Goal: Information Seeking & Learning: Learn about a topic

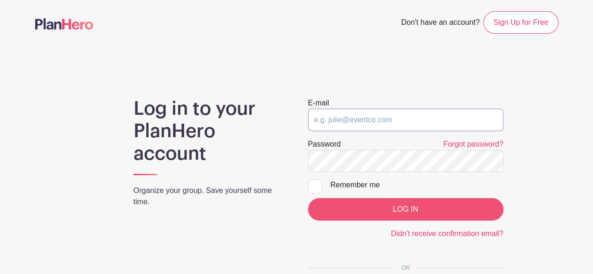
type input "[EMAIL_ADDRESS][DOMAIN_NAME]"
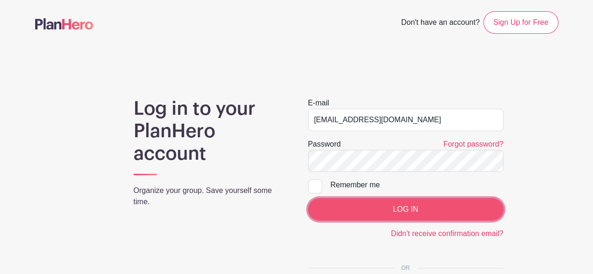
click at [407, 215] on input "LOG IN" at bounding box center [405, 209] width 195 height 22
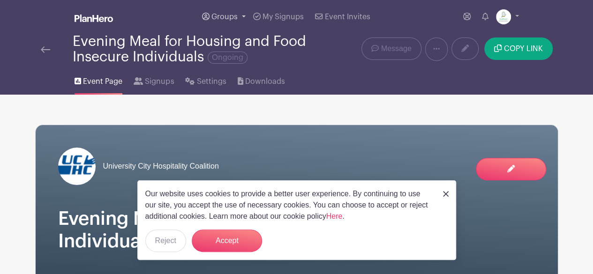
click at [223, 18] on span "Groups" at bounding box center [224, 16] width 26 height 7
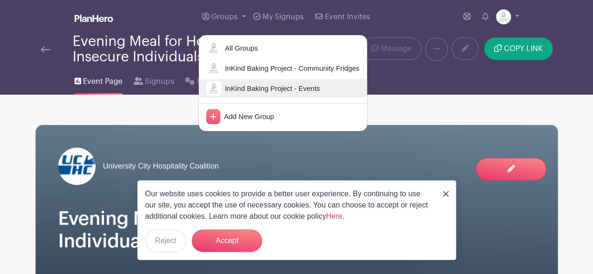
click at [229, 83] on span "InKind Baking Project - Events" at bounding box center [270, 88] width 99 height 11
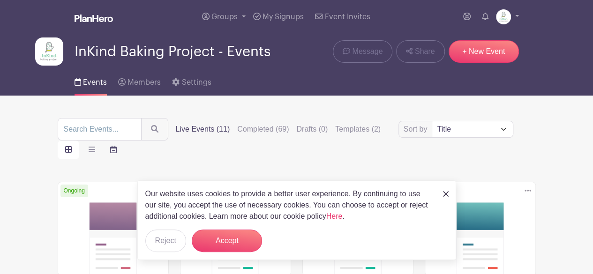
click at [113, 150] on icon "order and view" at bounding box center [113, 149] width 7 height 7
click at [0, 0] on input "order and view" at bounding box center [0, 0] width 0 height 0
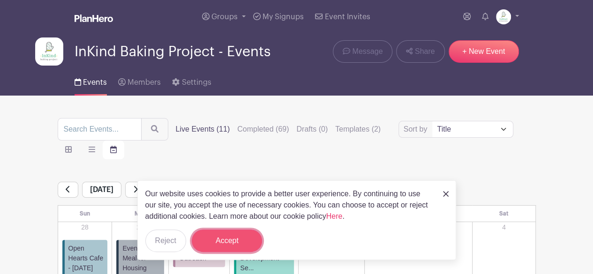
click at [236, 236] on button "Accept" at bounding box center [227, 241] width 70 height 22
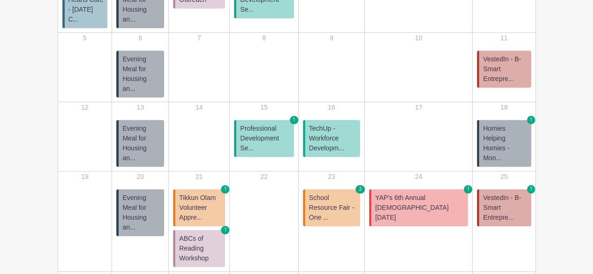
scroll to position [257, 0]
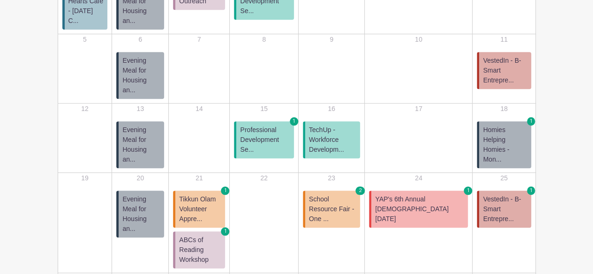
click at [515, 56] on span "VestedIn - B-Smart Entrepre..." at bounding box center [505, 71] width 44 height 30
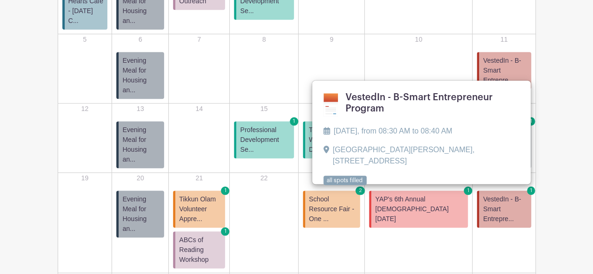
click at [323, 186] on link at bounding box center [323, 186] width 0 height 0
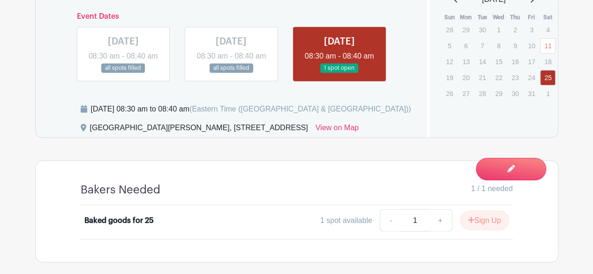
scroll to position [672, 0]
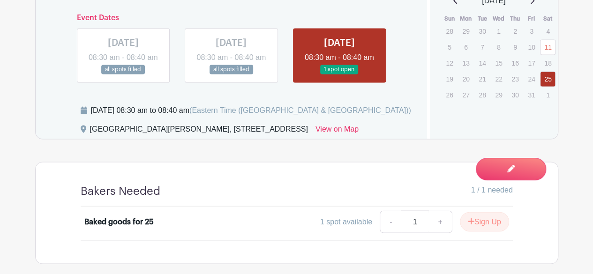
click at [231, 75] on link at bounding box center [231, 75] width 0 height 0
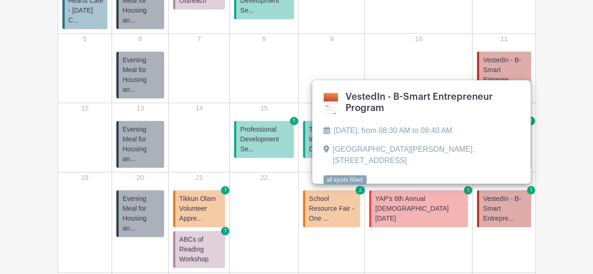
scroll to position [257, 0]
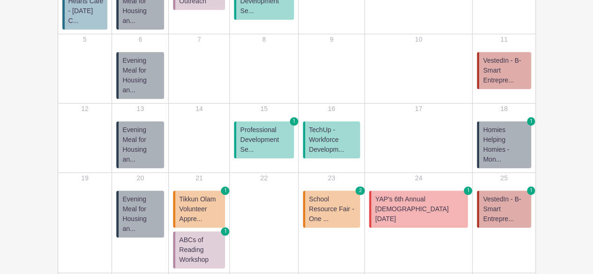
click at [156, 125] on span "Evening Meal for Housing an..." at bounding box center [141, 144] width 38 height 39
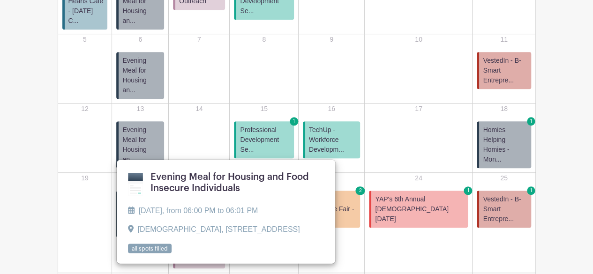
click at [128, 254] on link at bounding box center [128, 254] width 0 height 0
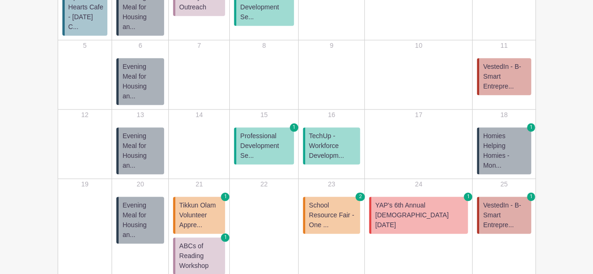
scroll to position [253, 0]
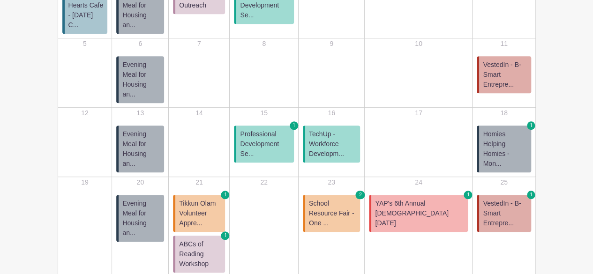
click at [514, 129] on span "Homies Helping Homies - Mon..." at bounding box center [505, 148] width 44 height 39
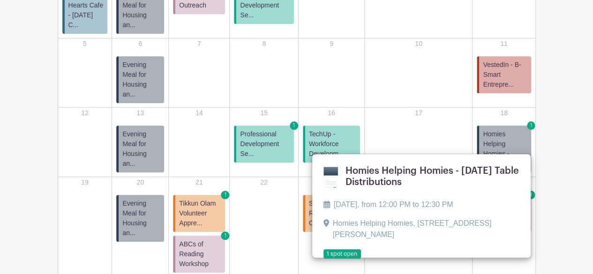
click at [323, 259] on link at bounding box center [323, 259] width 0 height 0
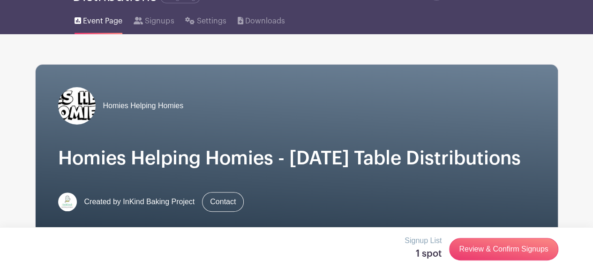
scroll to position [14, 0]
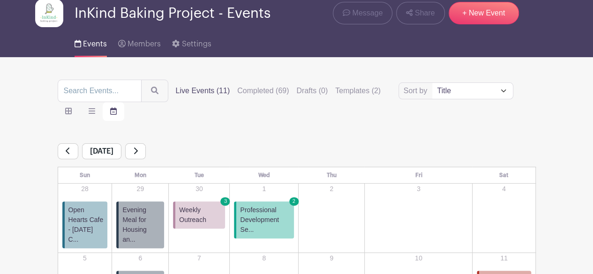
scroll to position [43, 0]
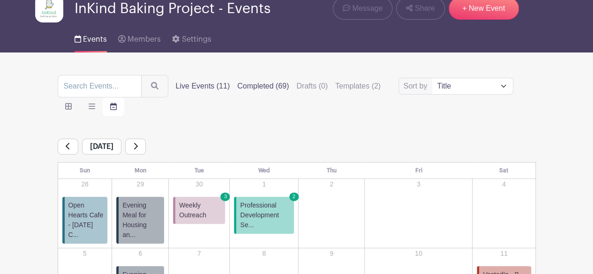
click at [266, 87] on label "Completed (69)" at bounding box center [263, 86] width 52 height 11
click at [0, 0] on input "Completed (69)" at bounding box center [0, 0] width 0 height 0
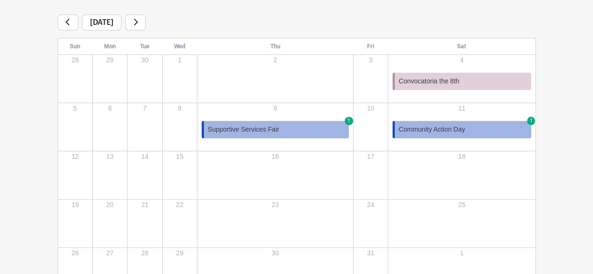
scroll to position [194, 0]
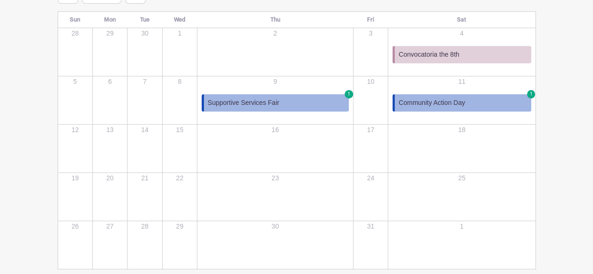
click at [448, 105] on span "Community Action Day" at bounding box center [431, 103] width 67 height 10
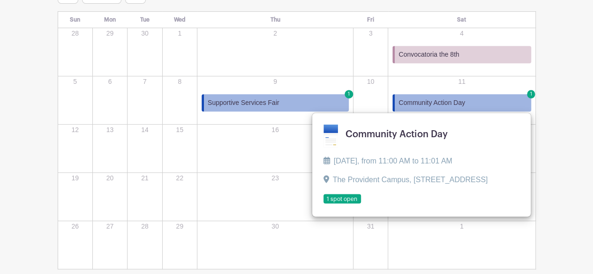
click at [323, 204] on link at bounding box center [323, 204] width 0 height 0
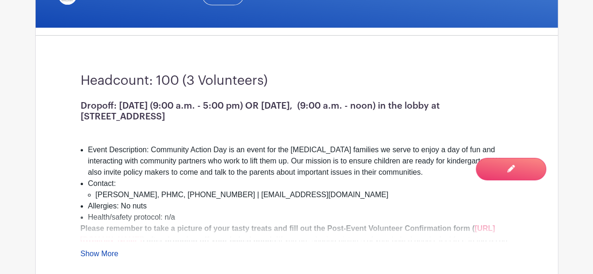
scroll to position [288, 0]
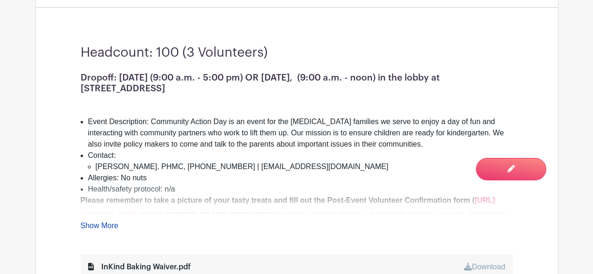
click at [111, 222] on link "Show More" at bounding box center [100, 228] width 38 height 12
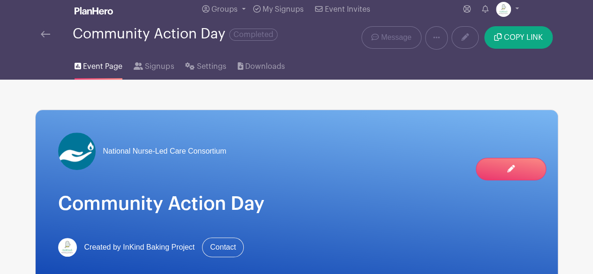
scroll to position [0, 0]
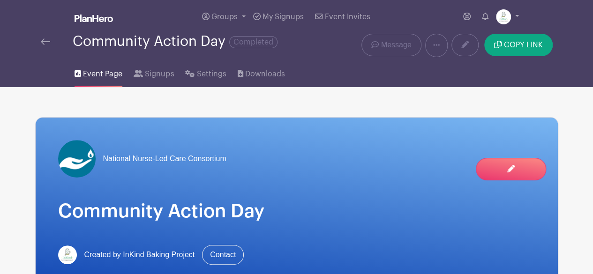
click at [43, 44] on img at bounding box center [45, 41] width 9 height 7
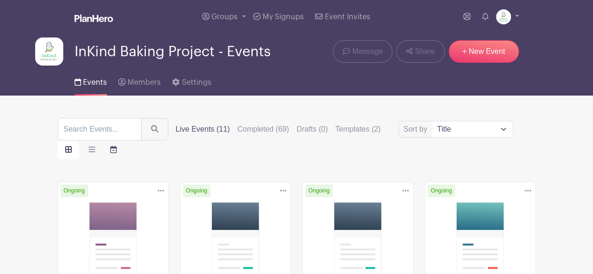
click at [116, 148] on label "order and view" at bounding box center [114, 150] width 22 height 19
click at [0, 0] on input "order and view" at bounding box center [0, 0] width 0 height 0
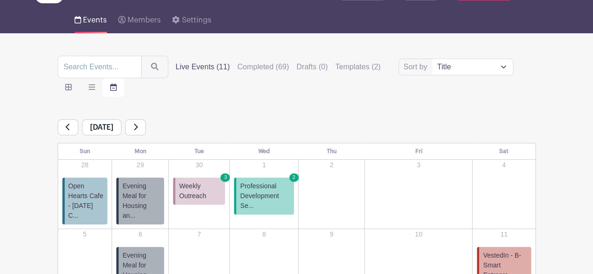
scroll to position [64, 0]
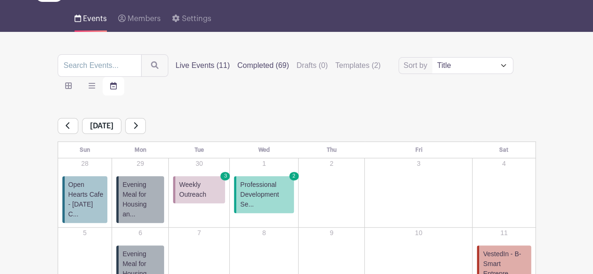
click at [270, 67] on label "Completed (69)" at bounding box center [263, 65] width 52 height 11
click at [0, 0] on input "Completed (69)" at bounding box center [0, 0] width 0 height 0
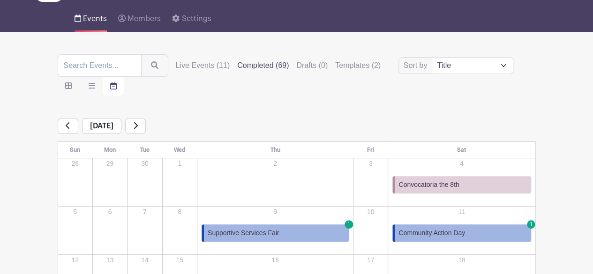
click at [440, 187] on span "Convocatoria the 8th" at bounding box center [428, 185] width 60 height 10
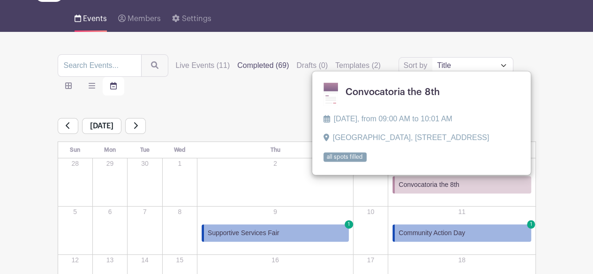
click at [323, 162] on link at bounding box center [323, 162] width 0 height 0
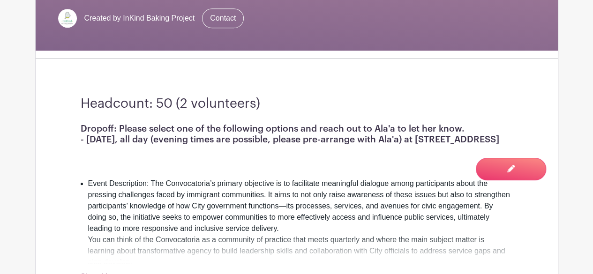
scroll to position [233, 0]
